Goal: Find specific page/section: Find specific page/section

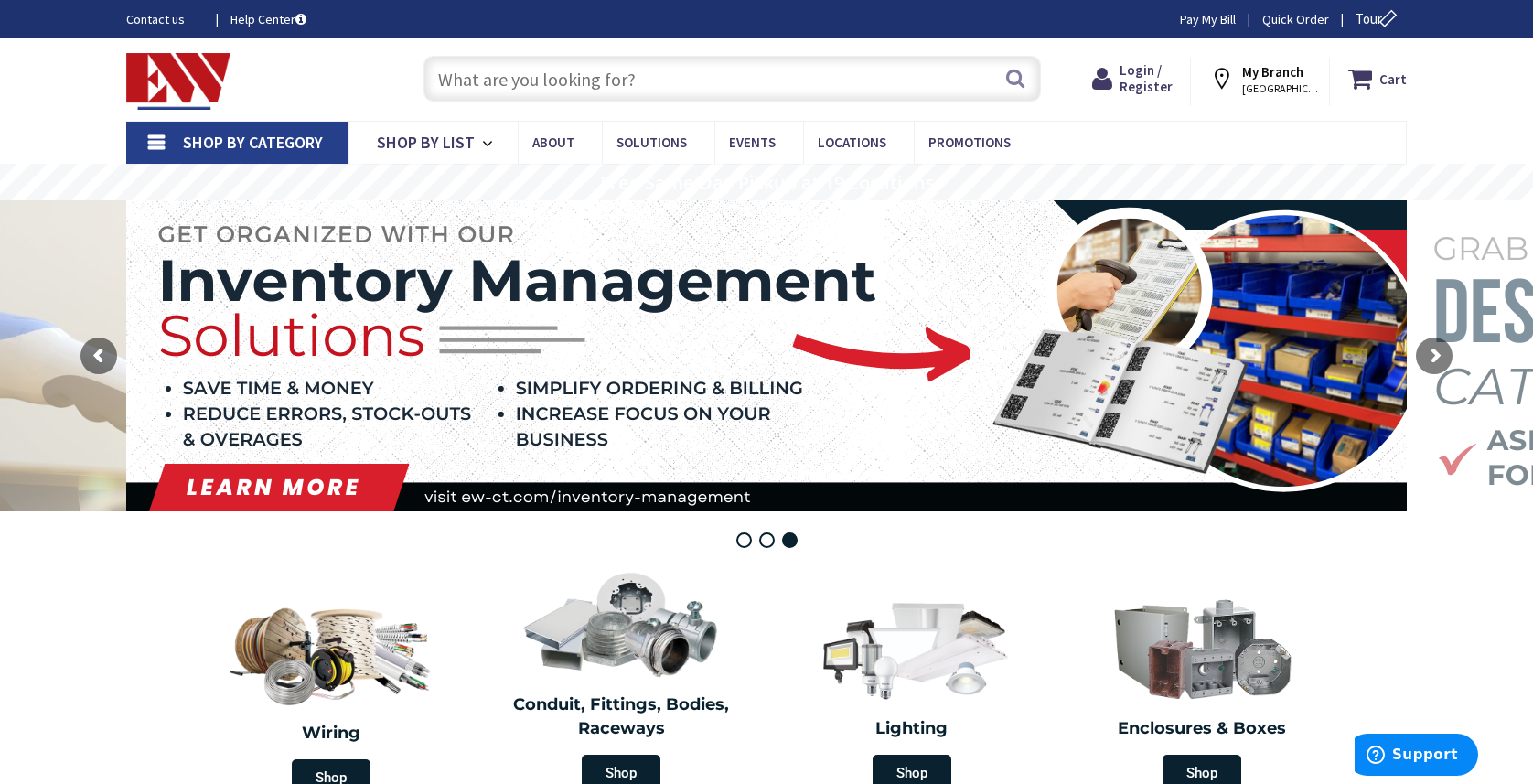
click at [1429, 569] on section "Wiring Shop Conduit, Fittings, Bodies, Raceways Shop Lighting Shop Enclosures &…" at bounding box center [766, 681] width 1533 height 248
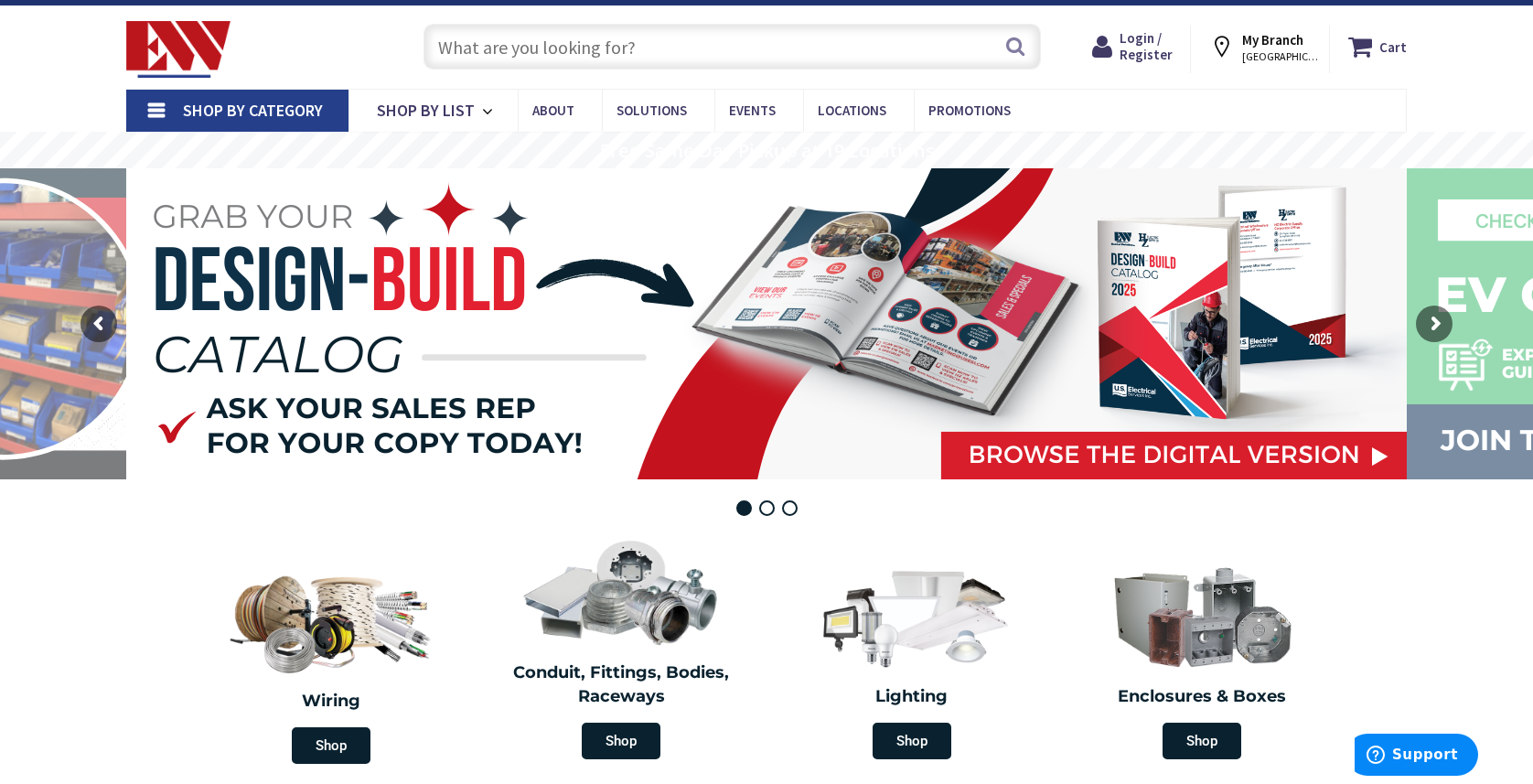
scroll to position [14, 0]
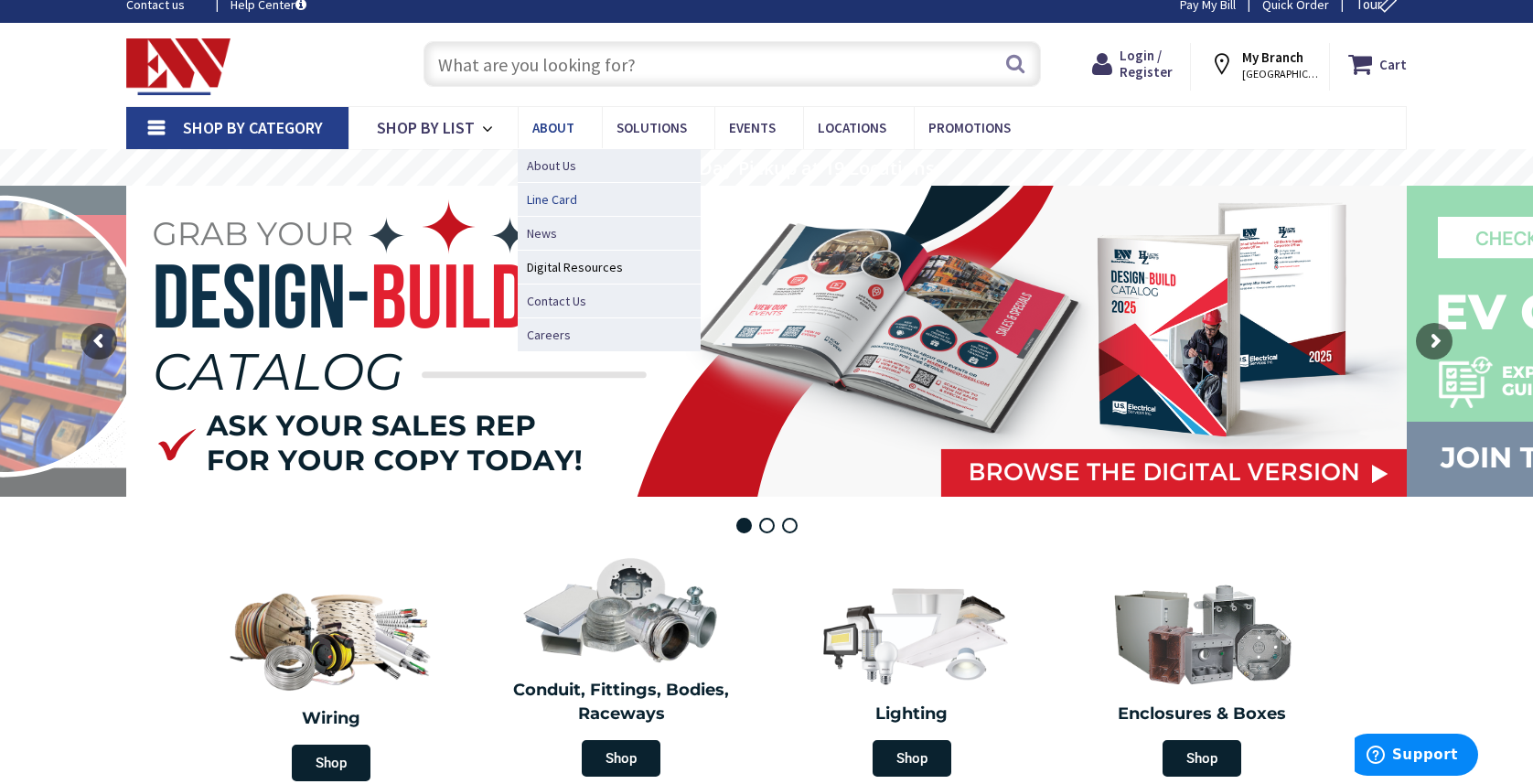
click at [557, 198] on span "Line Card" at bounding box center [552, 199] width 51 height 18
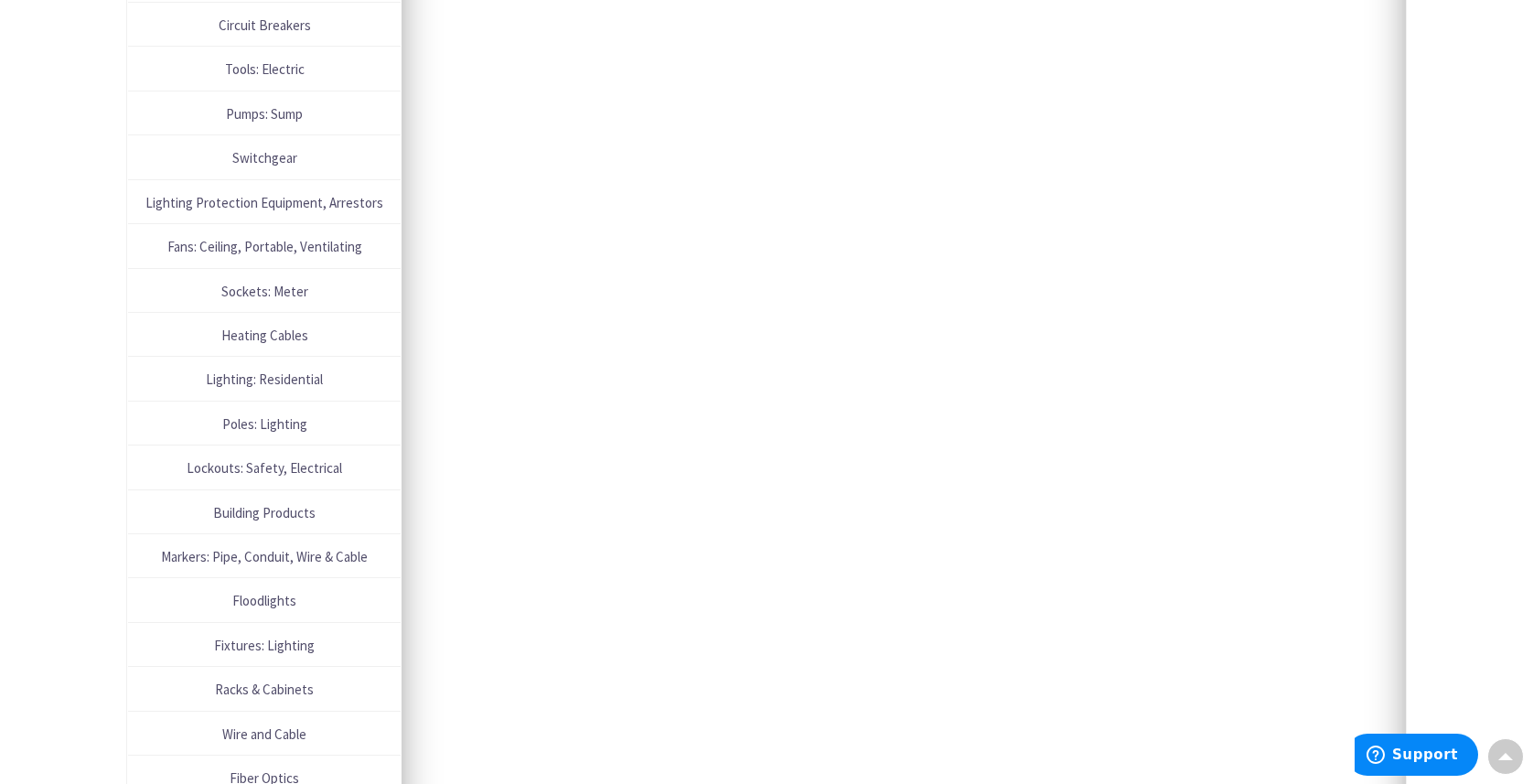
scroll to position [1911, 0]
click at [274, 420] on span "Poles: Lighting" at bounding box center [264, 419] width 255 height 25
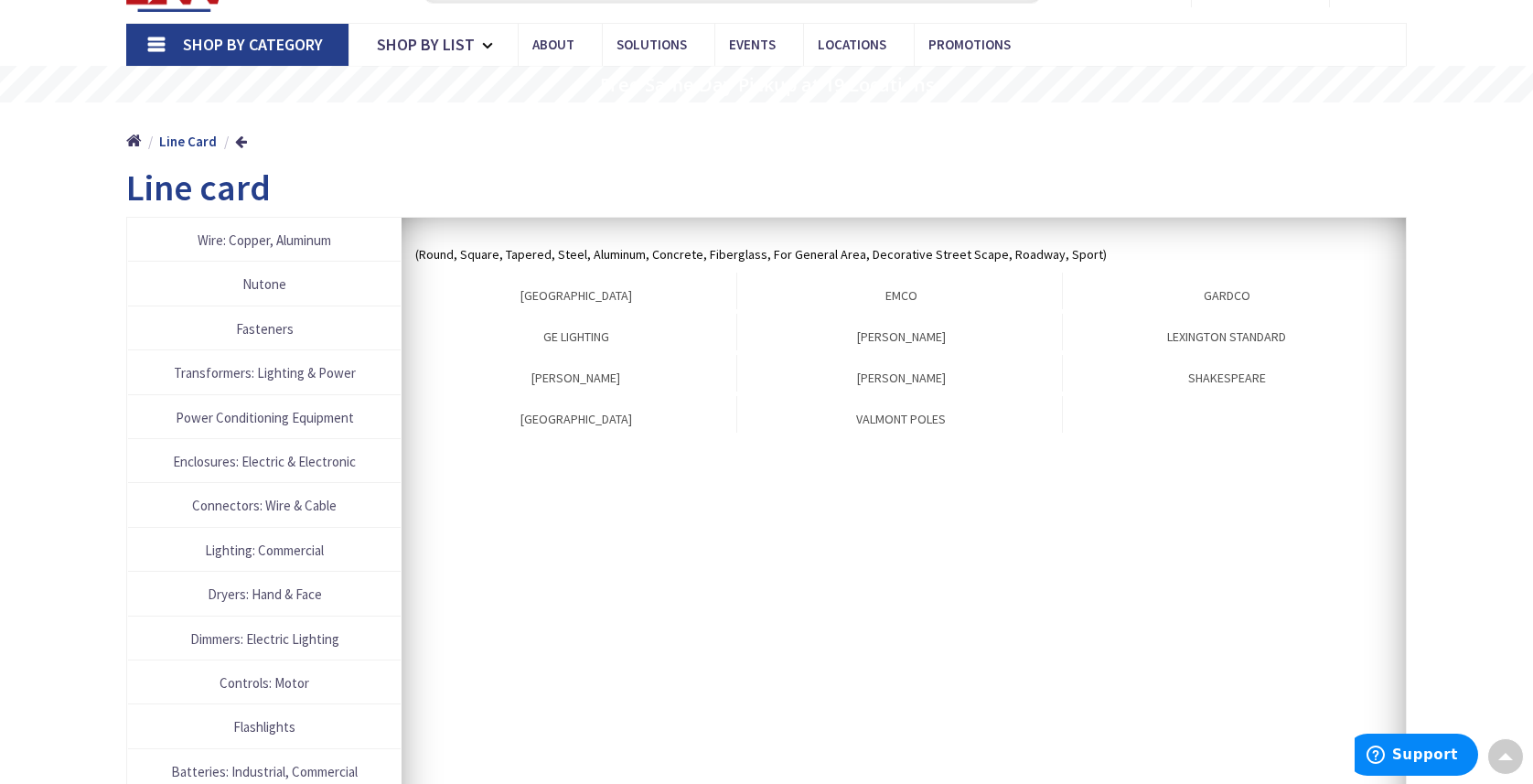
scroll to position [90, 0]
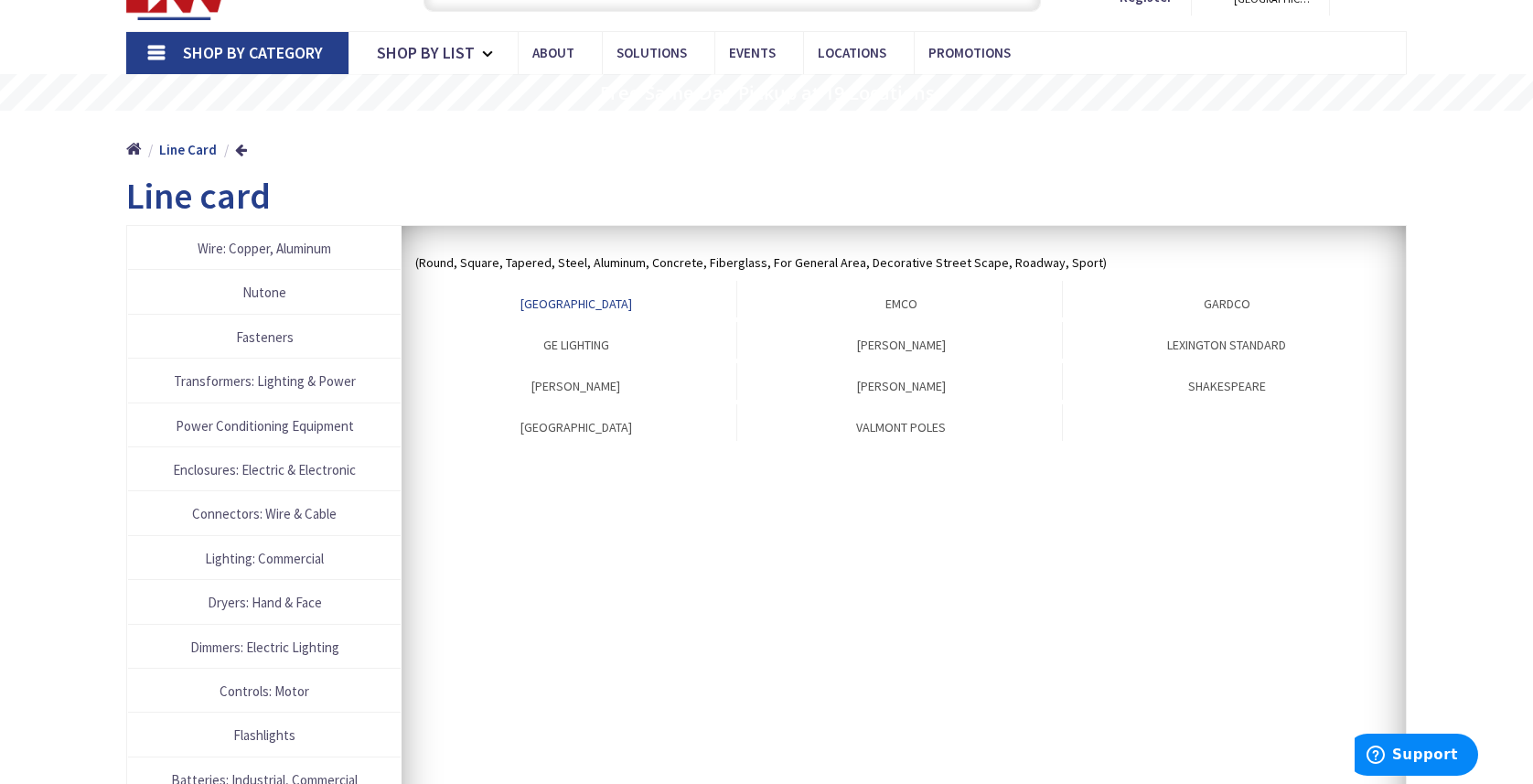
click at [579, 298] on link "ANTIQUE STREET" at bounding box center [576, 299] width 322 height 36
